Goal: Information Seeking & Learning: Learn about a topic

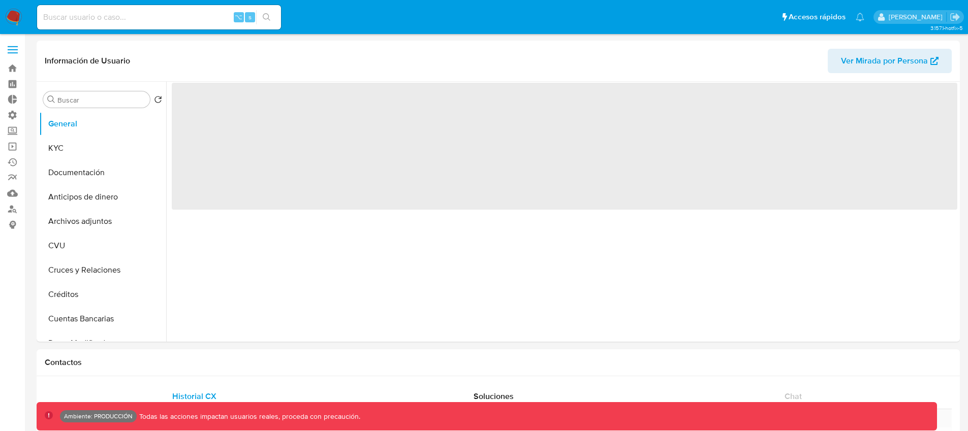
click at [15, 49] on span at bounding box center [13, 50] width 10 height 2
click at [0, 0] on input "checkbox" at bounding box center [0, 0] width 0 height 0
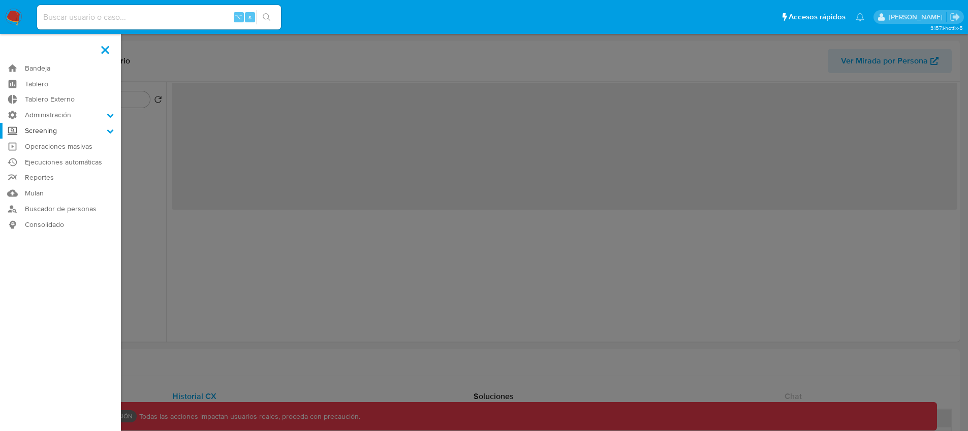
click at [66, 133] on label "Screening" at bounding box center [60, 131] width 121 height 16
click at [0, 0] on input "Screening" at bounding box center [0, 0] width 0 height 0
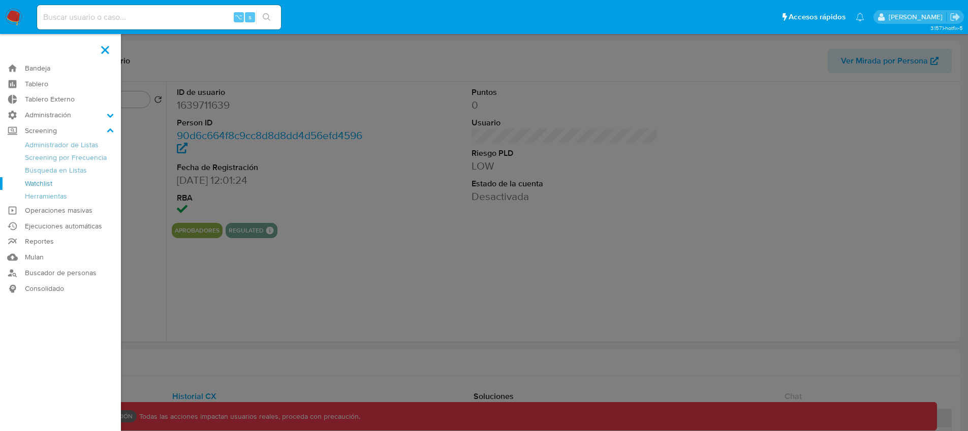
select select "10"
click at [54, 196] on link "Herramientas" at bounding box center [60, 196] width 121 height 13
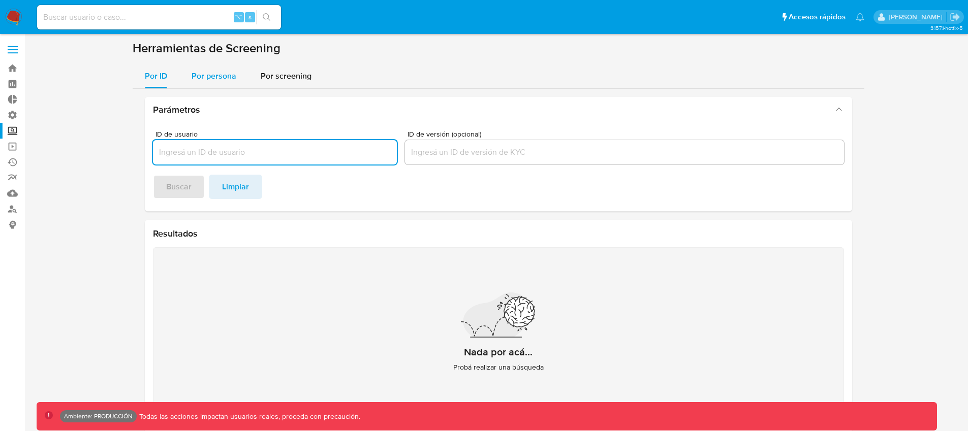
click at [237, 80] on button "Por persona" at bounding box center [213, 76] width 69 height 24
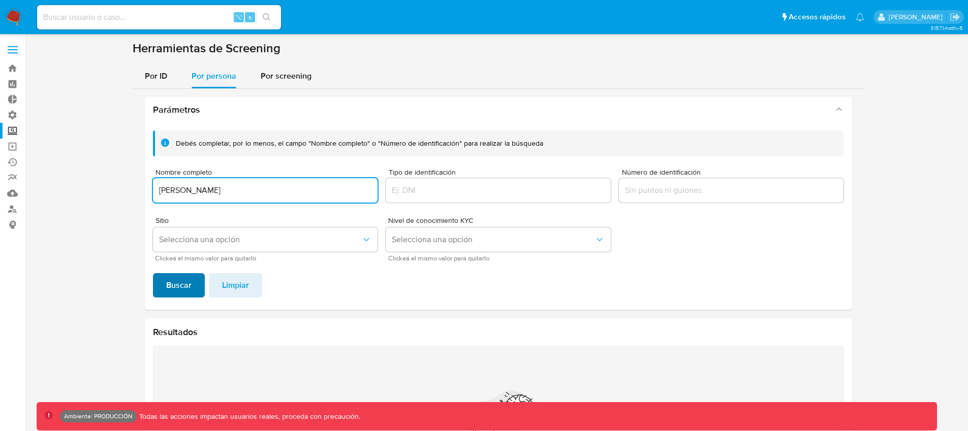
type input "[PERSON_NAME]"
click at [171, 288] on span "Buscar" at bounding box center [178, 285] width 25 height 22
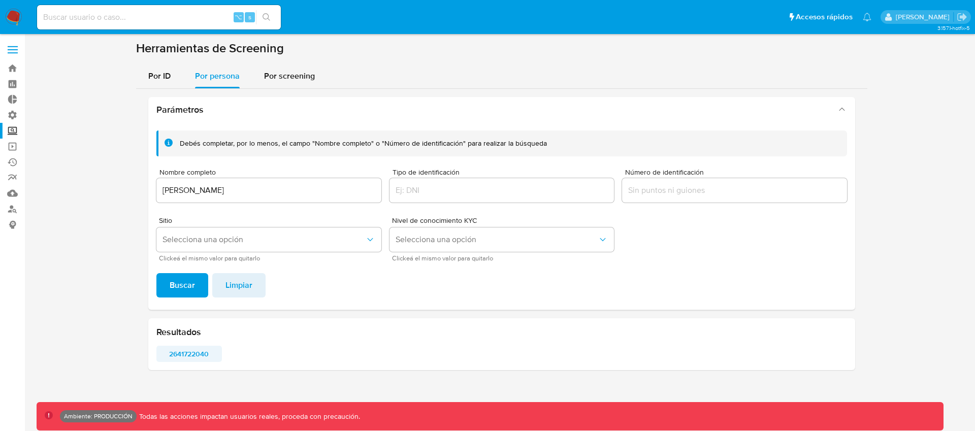
click at [171, 355] on span "2641722040" at bounding box center [189, 354] width 51 height 14
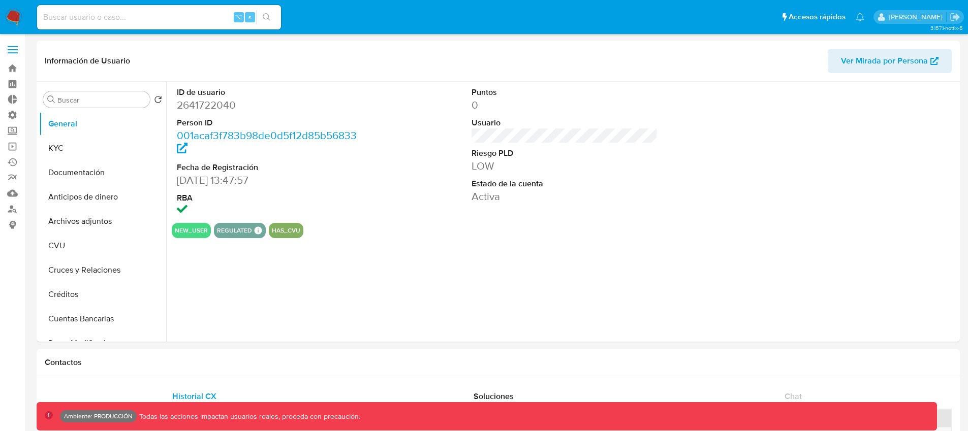
select select "10"
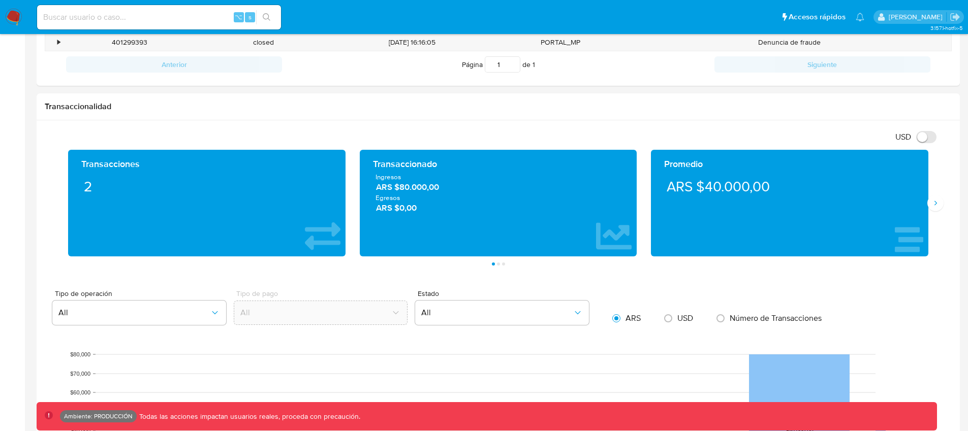
scroll to position [21, 0]
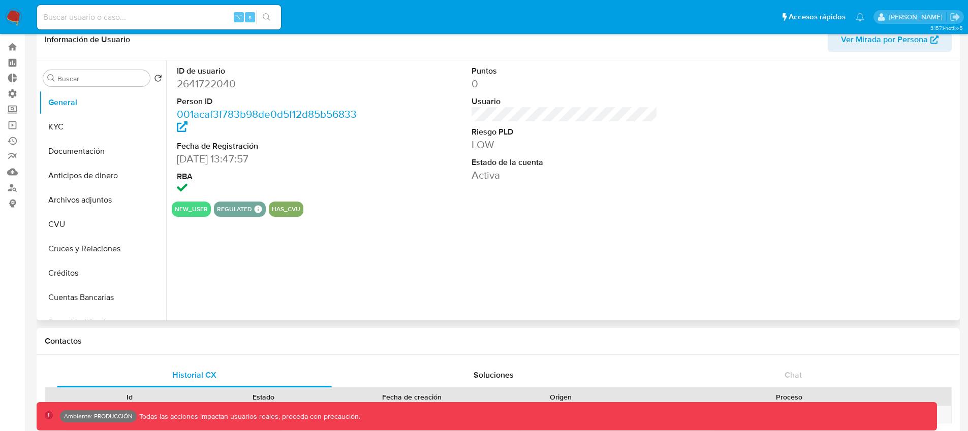
click at [199, 156] on dd "[DATE] 13:47:57" at bounding box center [270, 159] width 186 height 14
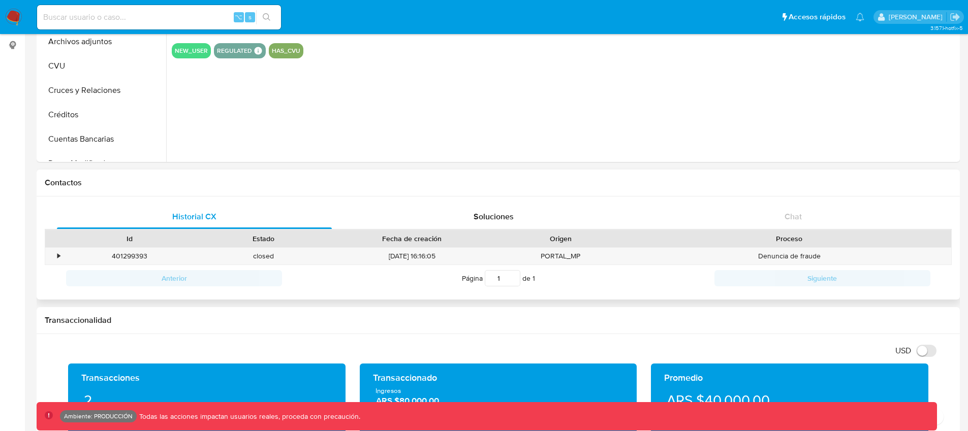
scroll to position [193, 0]
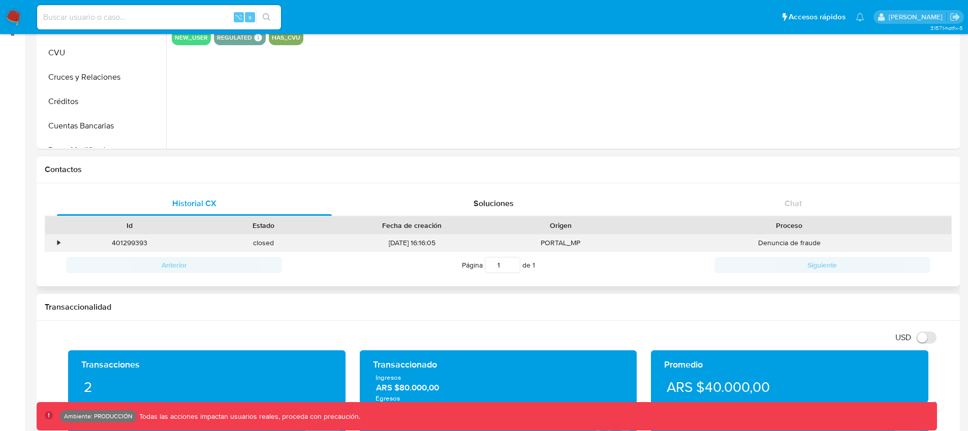
click at [58, 246] on div "•" at bounding box center [58, 243] width 3 height 10
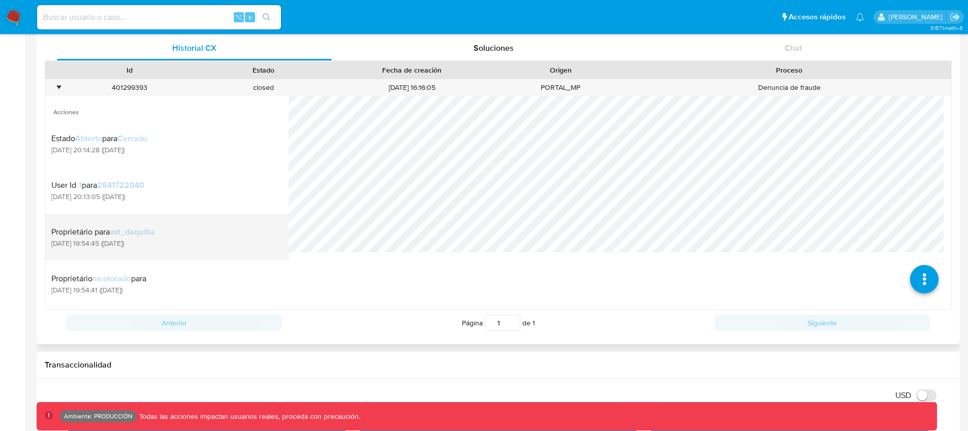
scroll to position [303, 0]
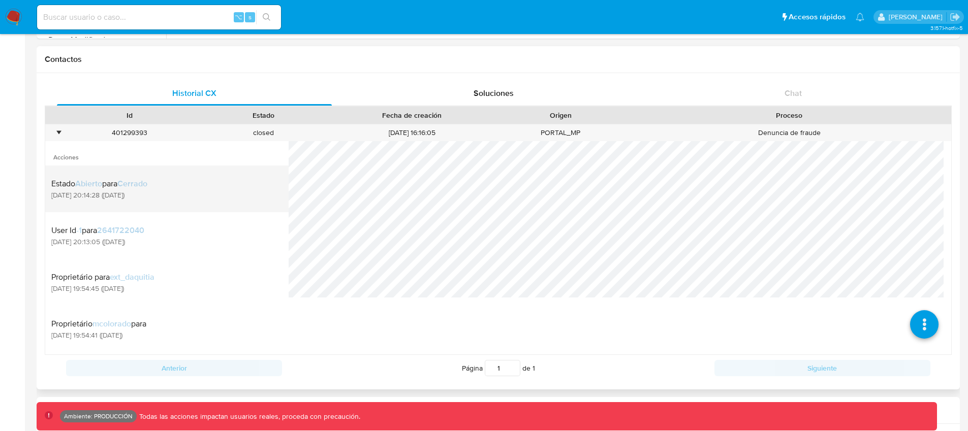
click at [202, 199] on div "Estado Abierto para Cerrado 20/08/2025 20:14:28 (hace 13 días)" at bounding box center [166, 189] width 231 height 35
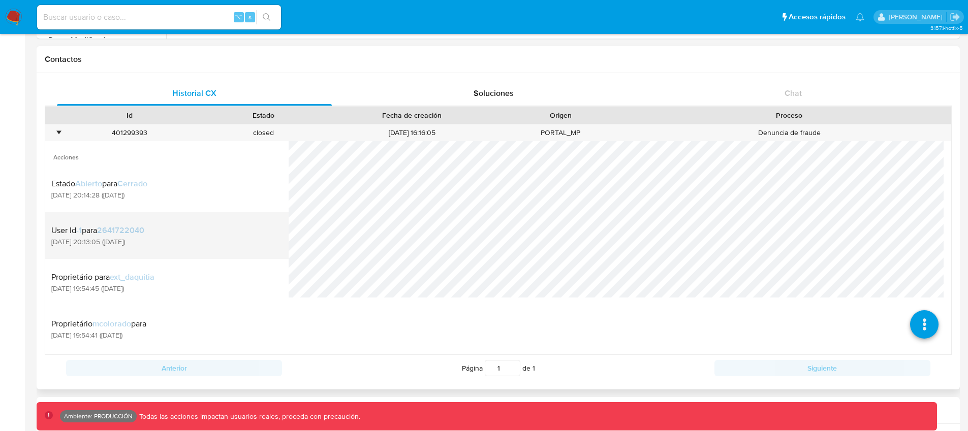
click at [198, 235] on div "User Id -1 para 2641722040 20/08/2025 20:13:05 (hace 13 días)" at bounding box center [166, 235] width 231 height 35
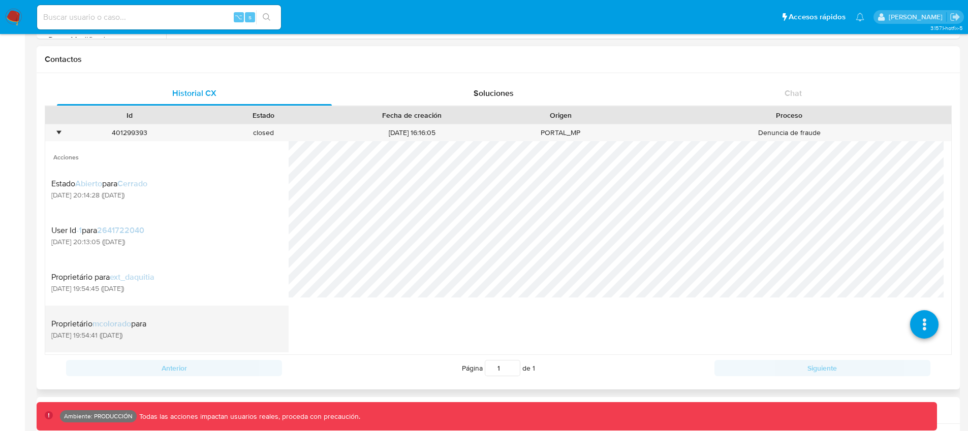
click at [194, 306] on li "Proprietário mcolorado para 20/08/2025 19:54:41 (hace 13 días)" at bounding box center [166, 329] width 243 height 47
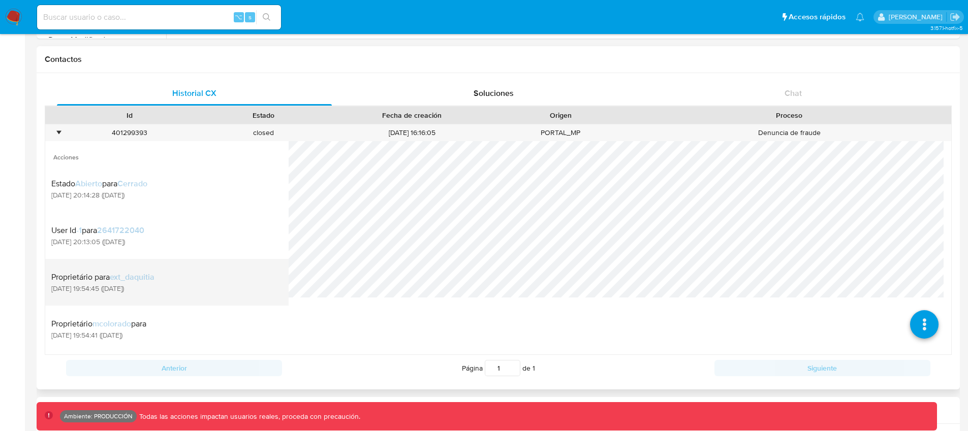
click at [195, 297] on div "Proprietário para ext_daquitia 20/08/2025 19:54:45 (hace 13 días)" at bounding box center [166, 282] width 231 height 35
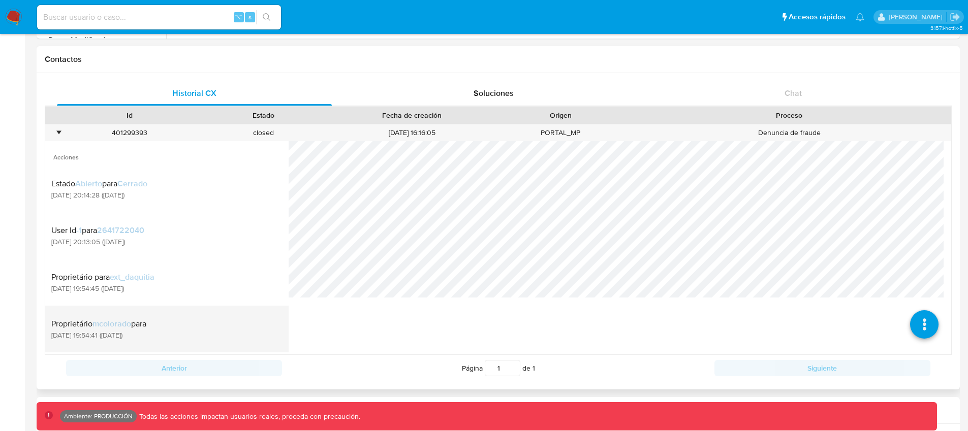
click at [187, 323] on div "Proprietário mcolorado para 20/08/2025 19:54:41 (hace 13 días)" at bounding box center [166, 329] width 231 height 35
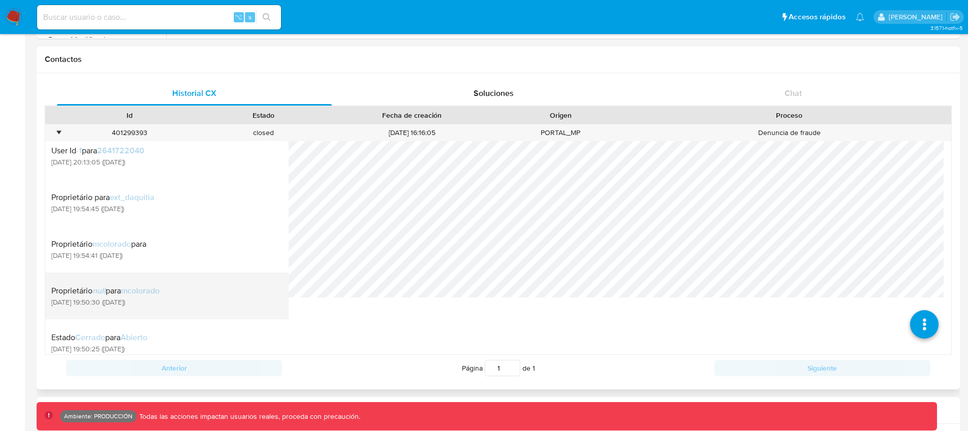
click at [189, 306] on div "Proprietário null para mcolorado 20/08/2025 19:50:30 (hace 13 días)" at bounding box center [166, 296] width 231 height 35
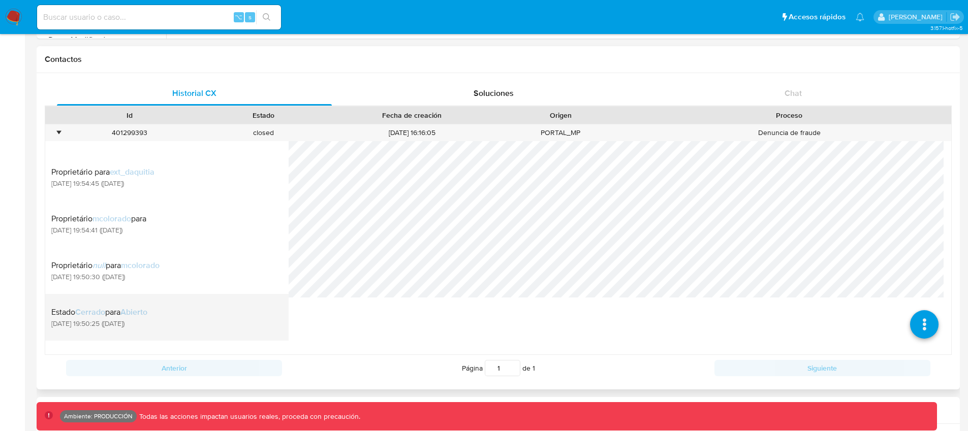
click at [187, 311] on div "Estado Cerrado para Abierto 20/08/2025 19:50:25 (hace 13 días)" at bounding box center [166, 317] width 231 height 35
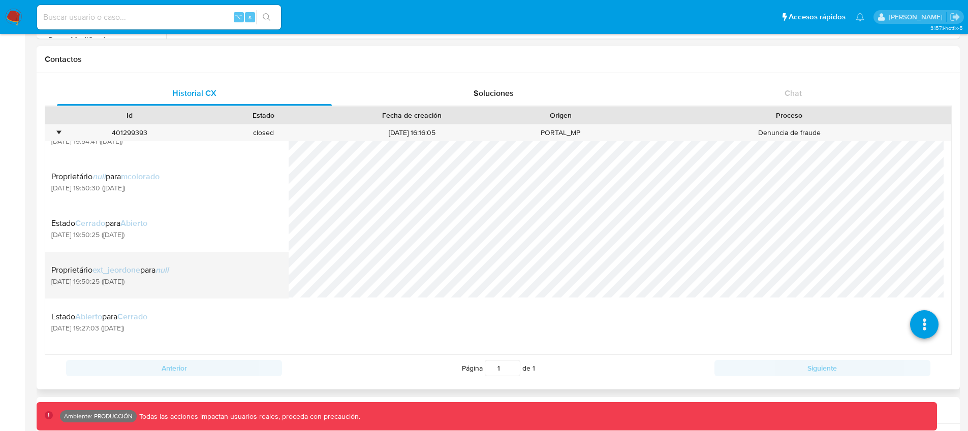
click at [195, 293] on li "Proprietário ext_jeordone para null 20/08/2025 19:50:25 (hace 13 días)" at bounding box center [166, 275] width 243 height 47
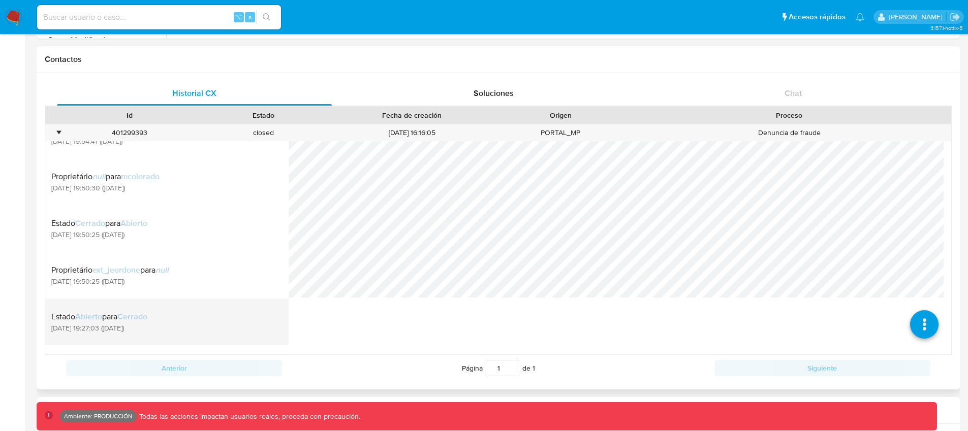
click at [193, 317] on div "Estado Abierto para Cerrado 20/08/2025 19:27:03 (hace 13 días)" at bounding box center [166, 322] width 231 height 35
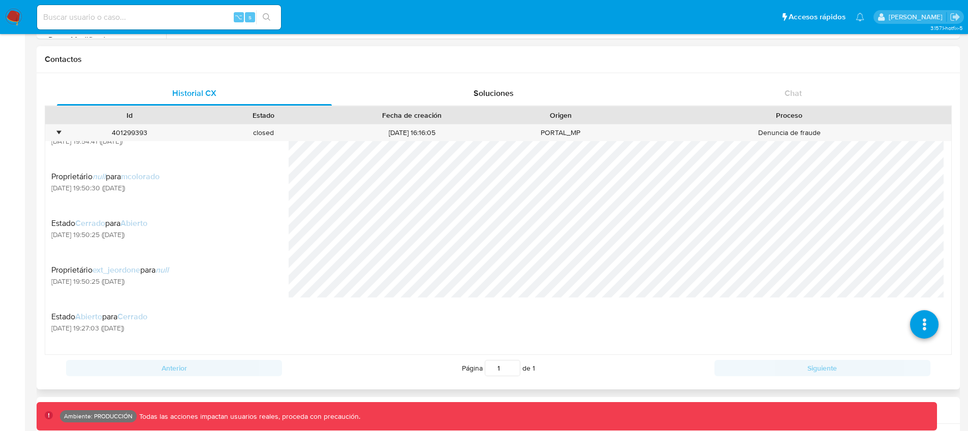
scroll to position [325, 0]
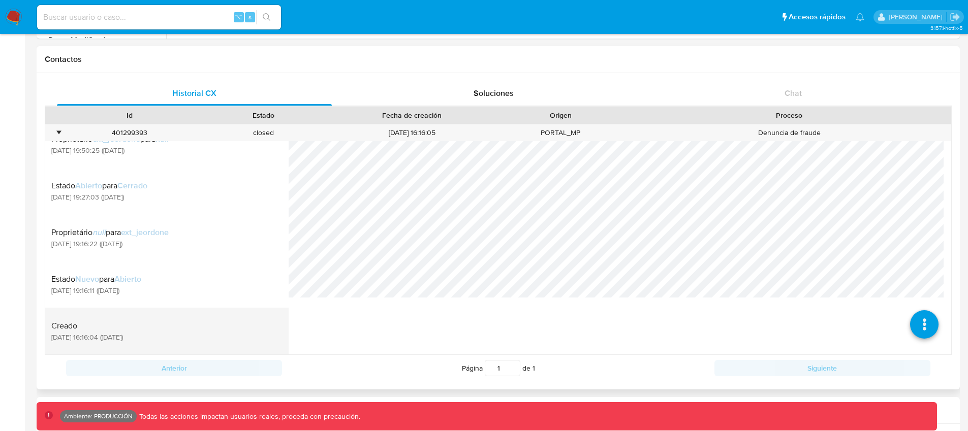
click at [196, 311] on li "Creado 20/08/2025 16:16:04 (hace 13 días)" at bounding box center [166, 331] width 243 height 47
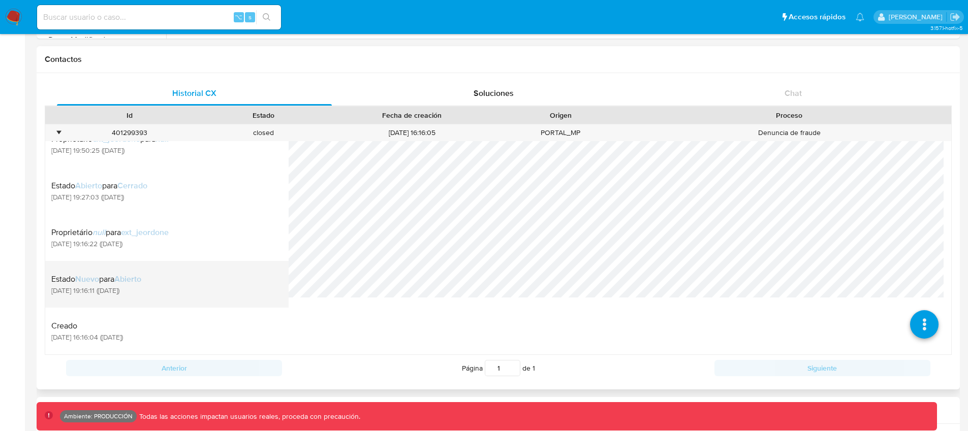
click at [188, 290] on div "Estado Nuevo para Abierto 20/08/2025 19:16:11 (hace 13 días)" at bounding box center [166, 284] width 231 height 35
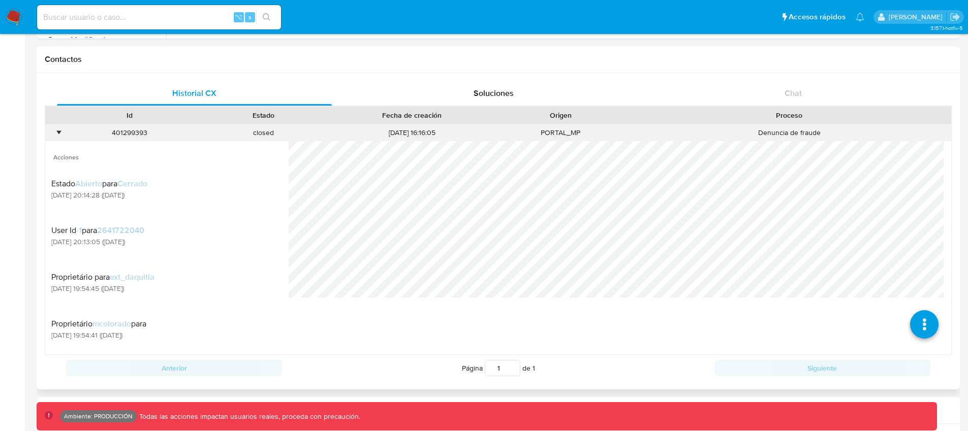
click at [60, 131] on div "•" at bounding box center [58, 133] width 3 height 10
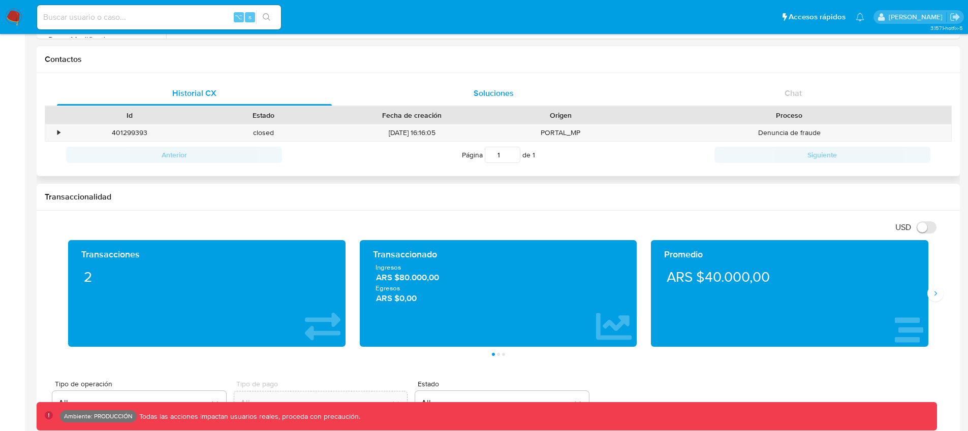
click at [467, 90] on div "Soluciones" at bounding box center [493, 93] width 275 height 24
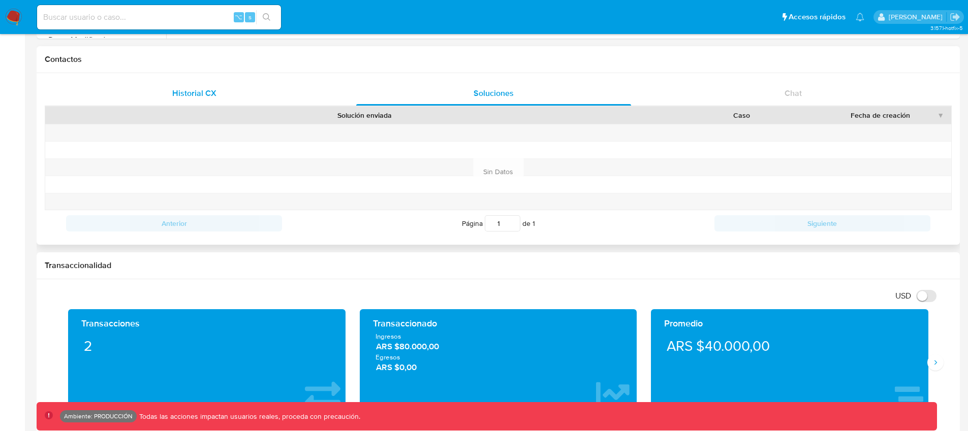
click at [206, 91] on span "Historial CX" at bounding box center [194, 93] width 44 height 12
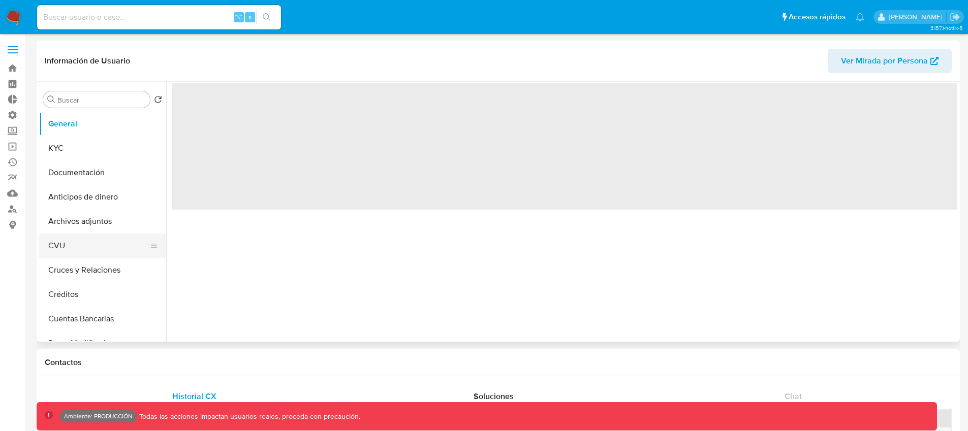
scroll to position [13, 0]
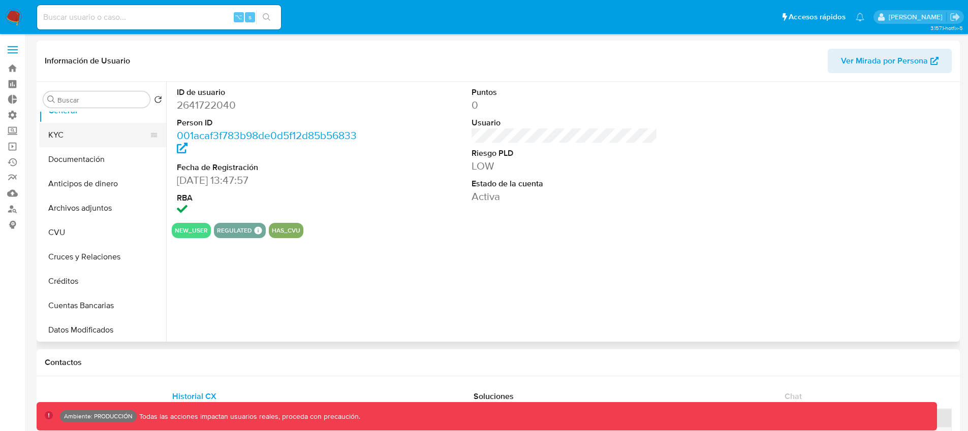
click at [79, 135] on button "KYC" at bounding box center [98, 135] width 119 height 24
select select "10"
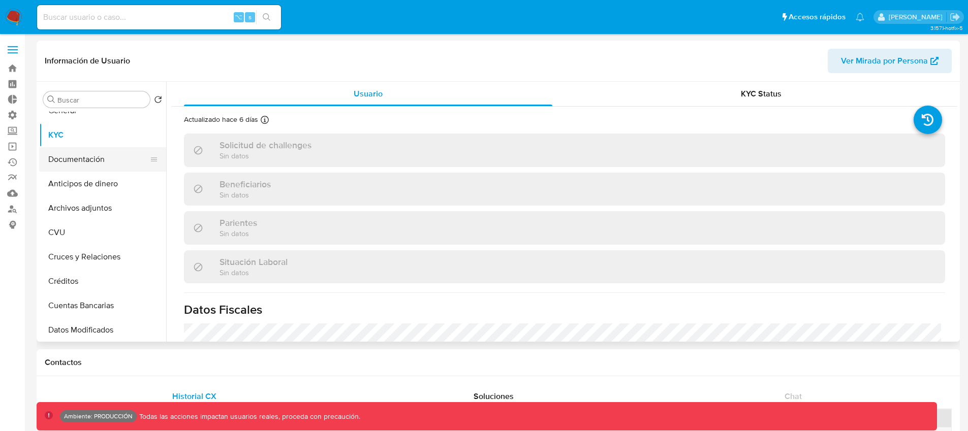
click at [98, 161] on button "Documentación" at bounding box center [98, 159] width 119 height 24
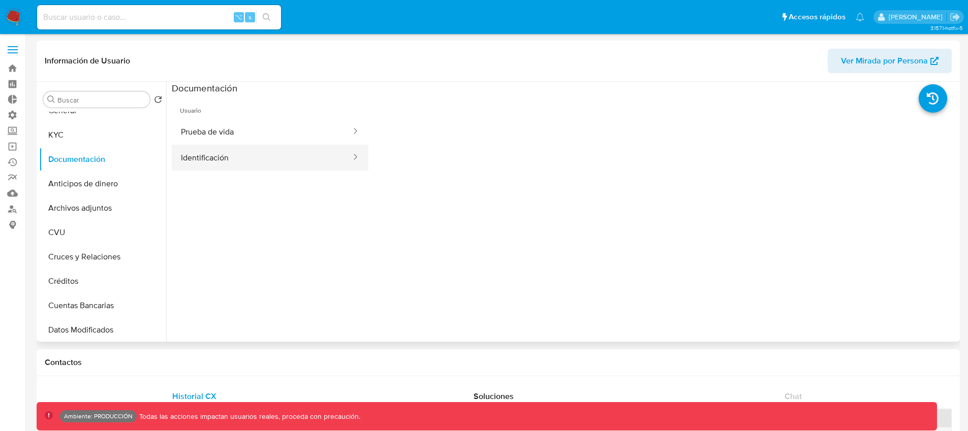
click at [247, 154] on button "Identificación" at bounding box center [262, 158] width 180 height 26
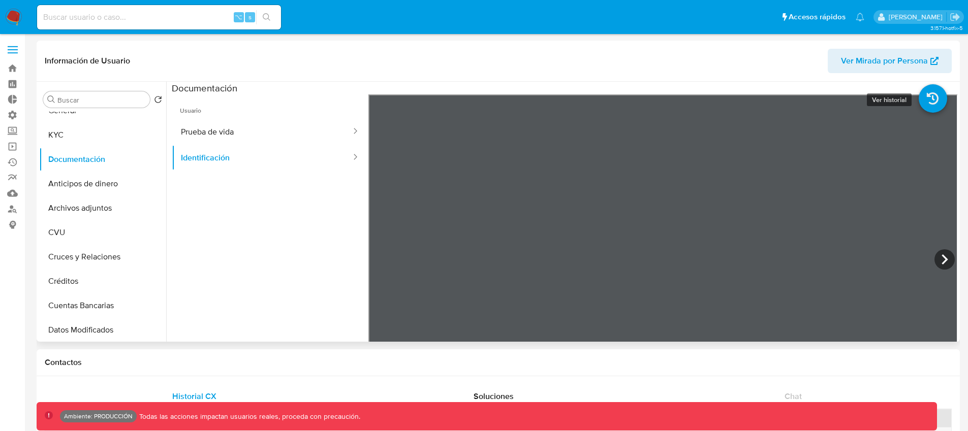
click at [923, 96] on icon at bounding box center [933, 98] width 28 height 28
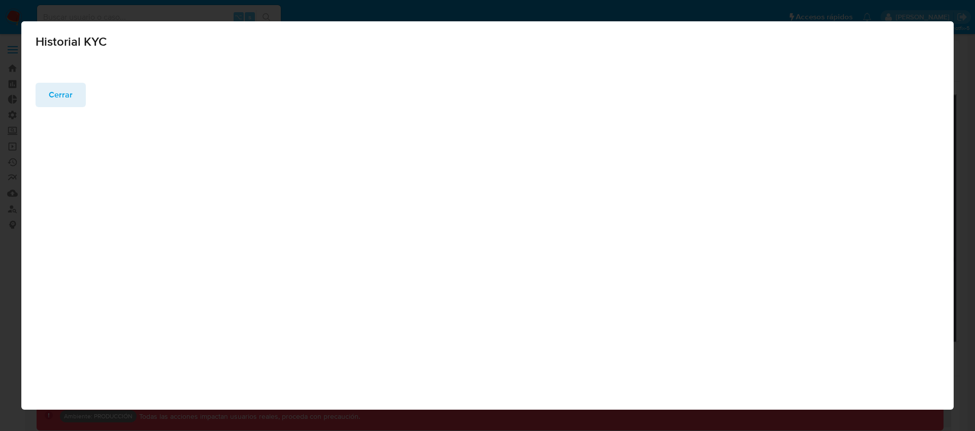
click at [61, 93] on span "Cerrar" at bounding box center [61, 95] width 24 height 22
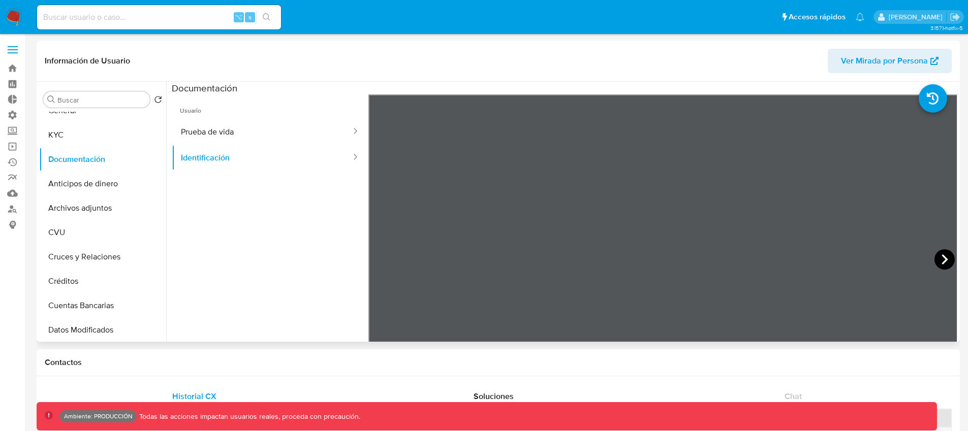
click at [934, 259] on icon at bounding box center [944, 259] width 20 height 20
click at [210, 142] on button "Prueba de vida" at bounding box center [262, 132] width 180 height 26
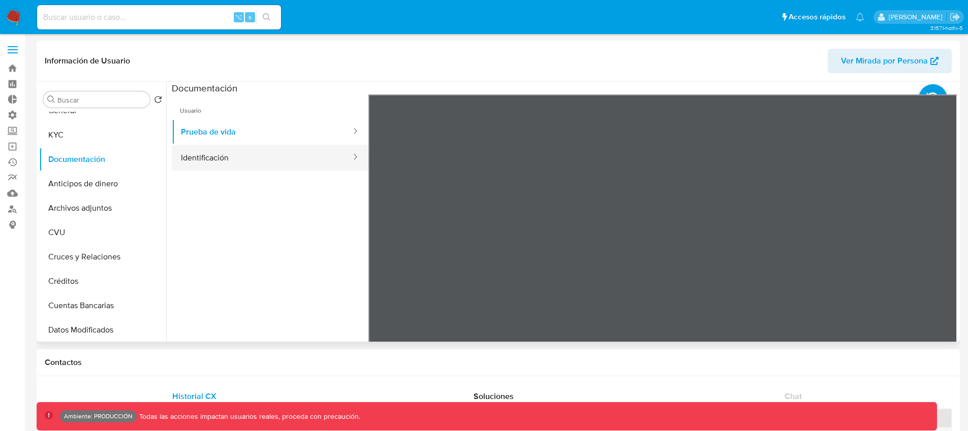
click at [211, 162] on button "Identificación" at bounding box center [262, 158] width 180 height 26
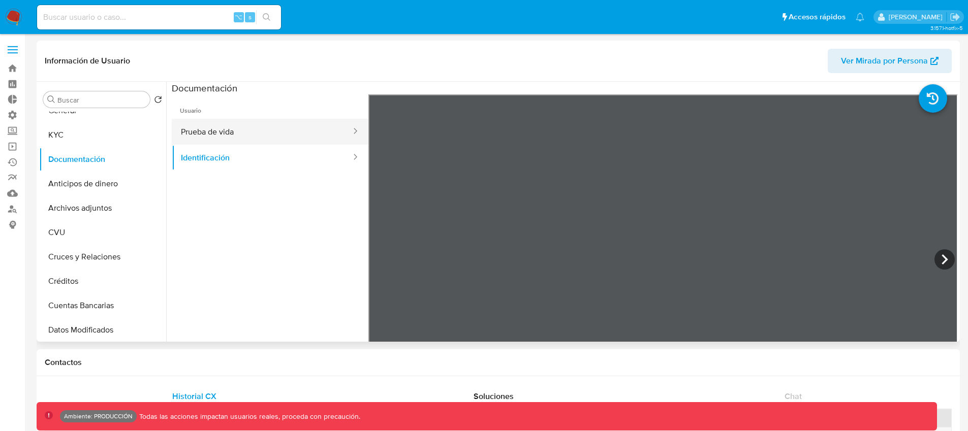
click at [228, 136] on button "Prueba de vida" at bounding box center [262, 132] width 180 height 26
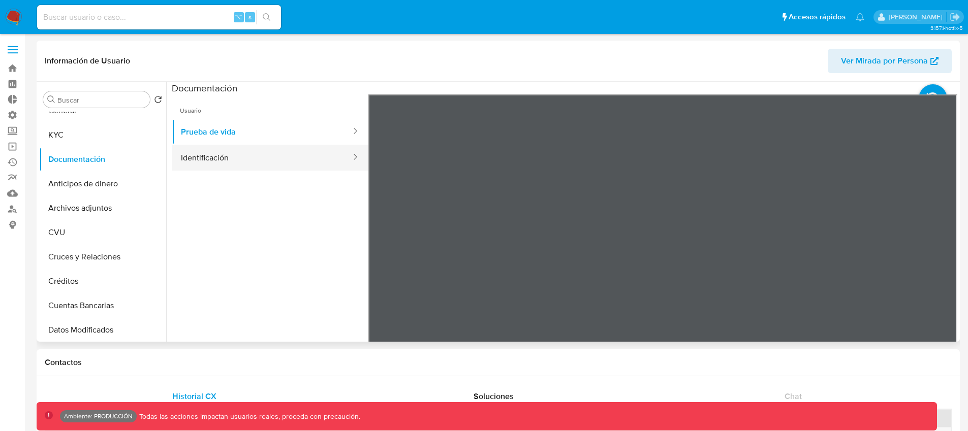
click at [247, 155] on button "Identificación" at bounding box center [262, 158] width 180 height 26
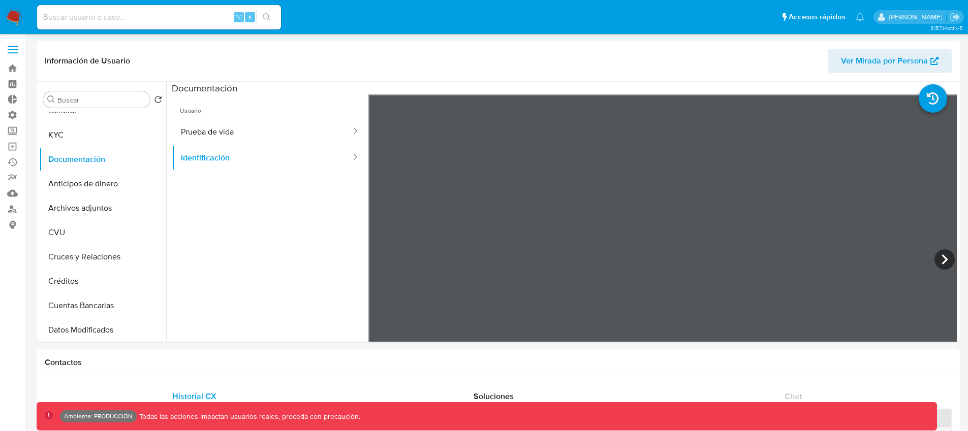
scroll to position [97, 0]
